Goal: Find specific page/section: Find specific page/section

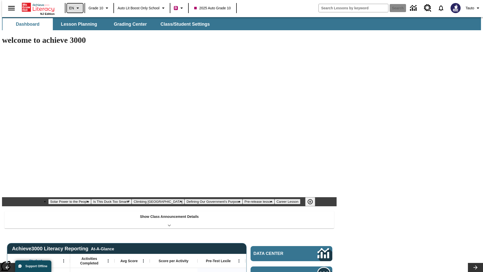
click at [75, 8] on icon "Language: EN, Select a language" at bounding box center [78, 8] width 6 height 6
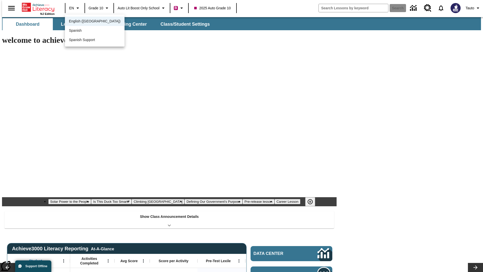
click at [84, 22] on span "English (US)" at bounding box center [95, 21] width 52 height 5
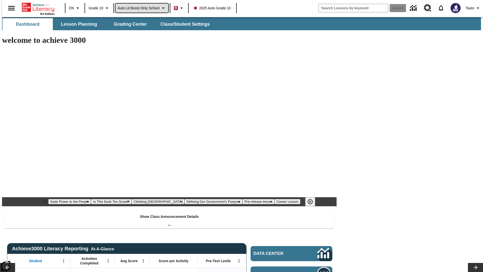
click at [142, 8] on span "Auto Lit Boost only School" at bounding box center [138, 8] width 42 height 5
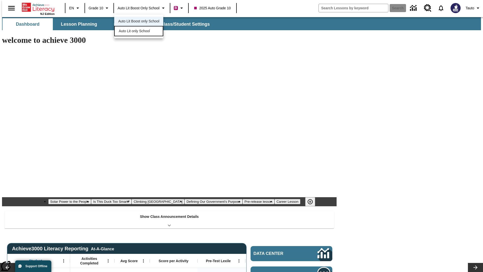
click at [134, 31] on span "Auto Lit only School" at bounding box center [134, 30] width 31 height 5
